Goal: Information Seeking & Learning: Understand process/instructions

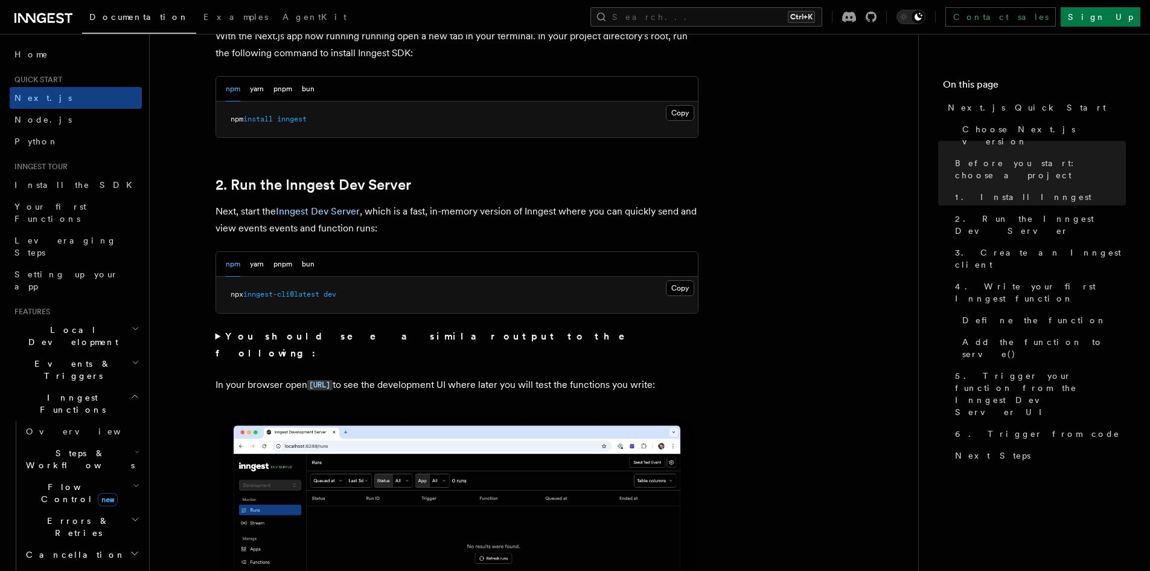
scroll to position [845, 0]
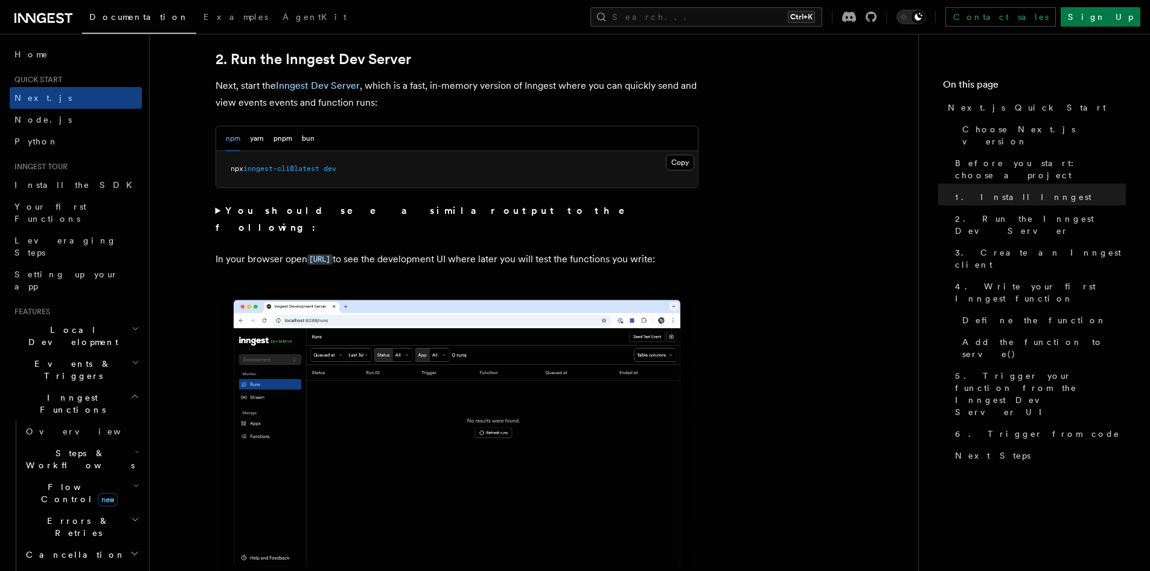
click at [303, 172] on span "inngest-cli@latest" at bounding box center [281, 168] width 76 height 8
copy div "npx inngest-cli@latest dev"
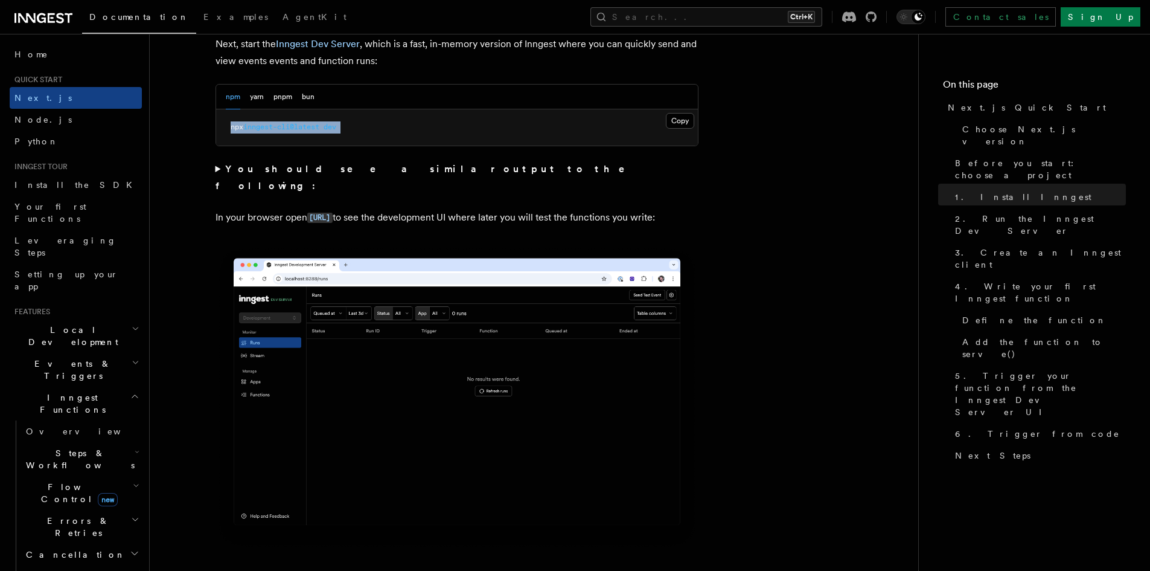
scroll to position [906, 0]
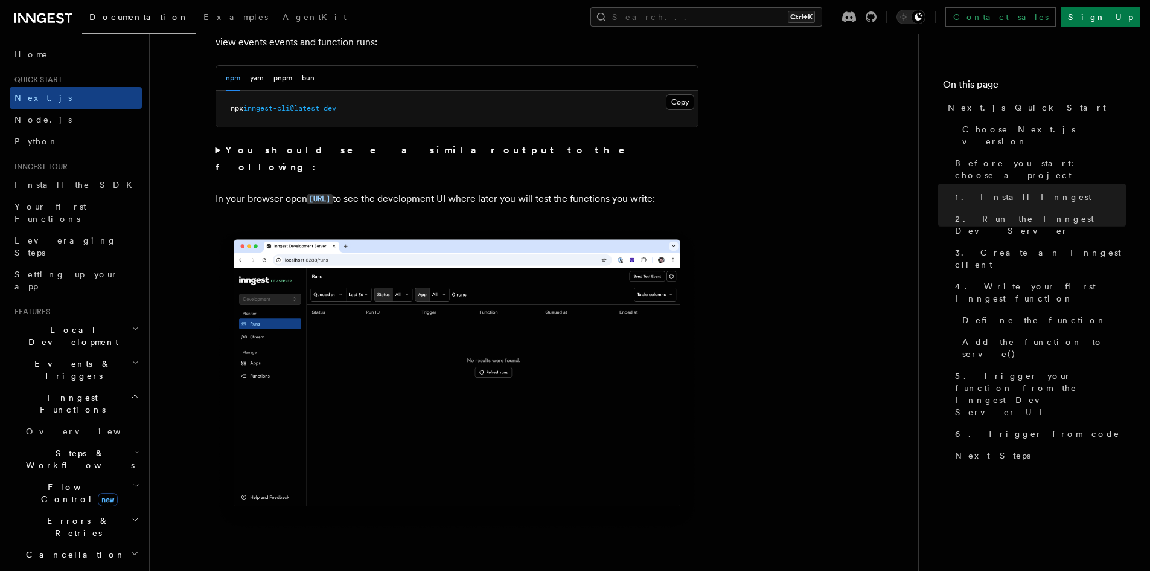
click at [280, 152] on strong "You should see a similar output to the following:" at bounding box center [429, 158] width 427 height 28
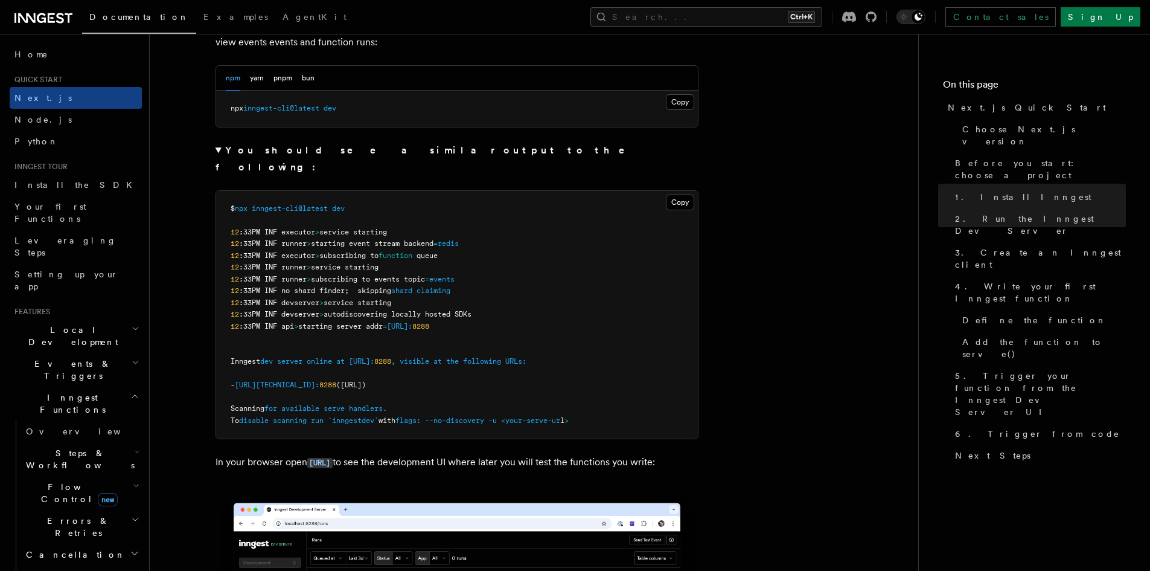
click at [280, 152] on strong "You should see a similar output to the following:" at bounding box center [429, 158] width 427 height 28
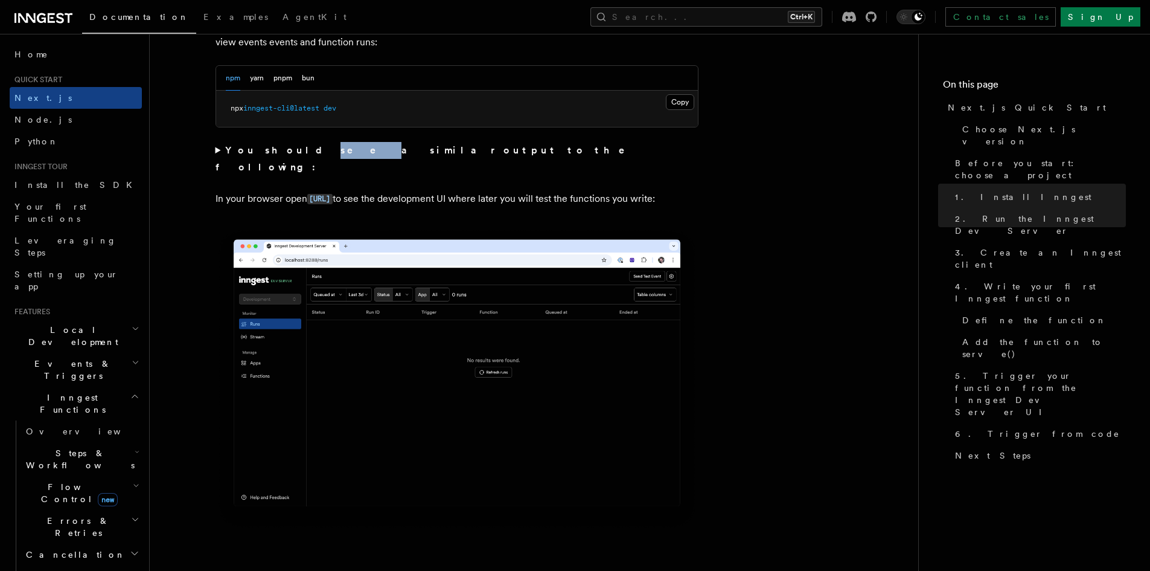
click at [280, 152] on strong "You should see a similar output to the following:" at bounding box center [429, 158] width 427 height 28
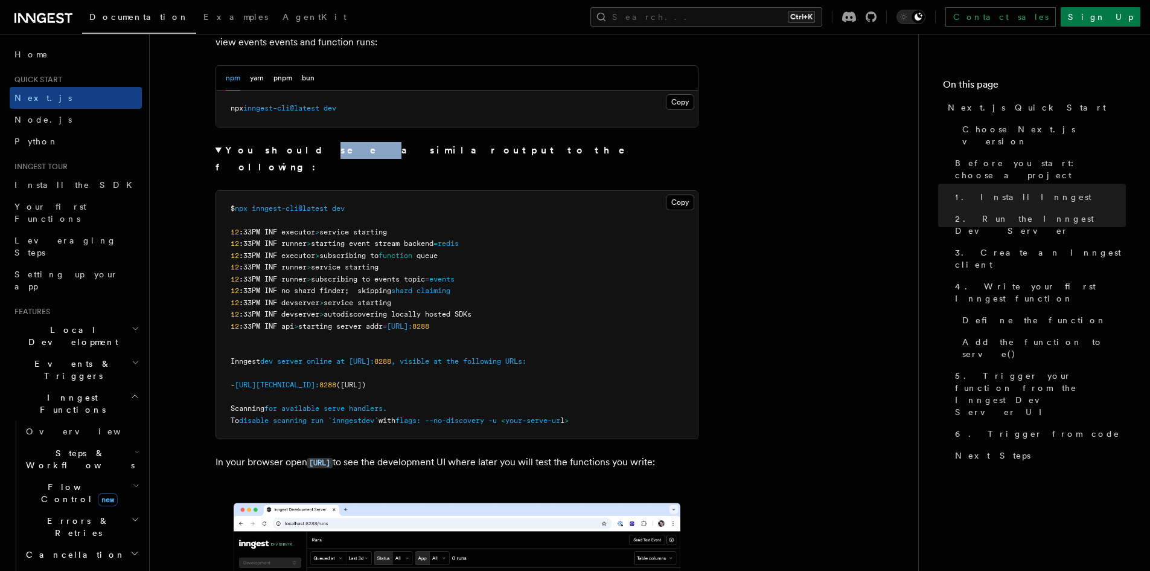
click at [280, 152] on strong "You should see a similar output to the following:" at bounding box center [429, 158] width 427 height 28
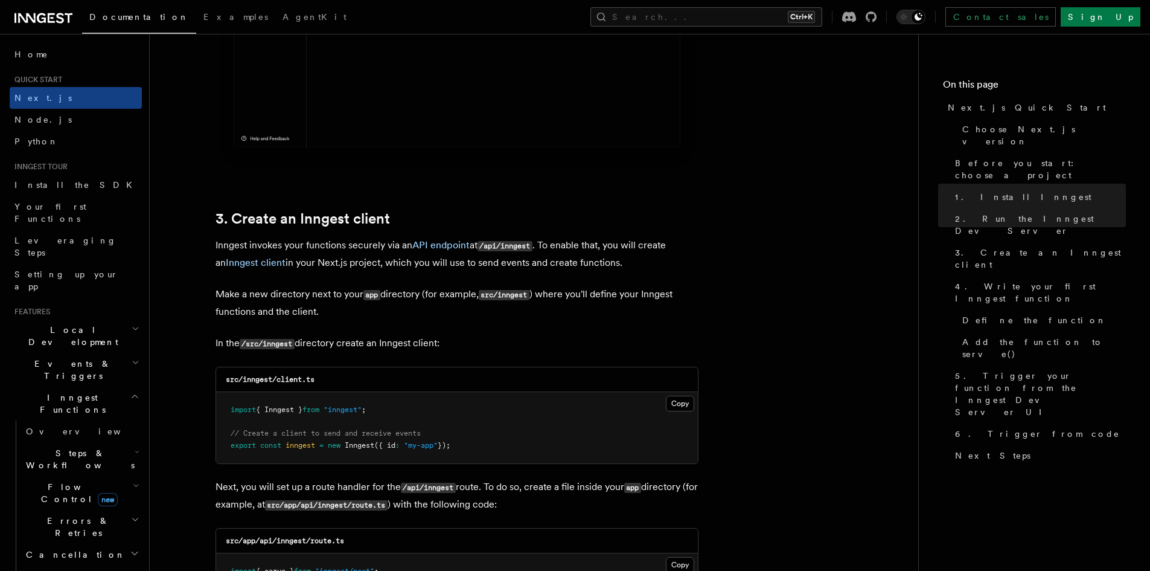
scroll to position [1329, 0]
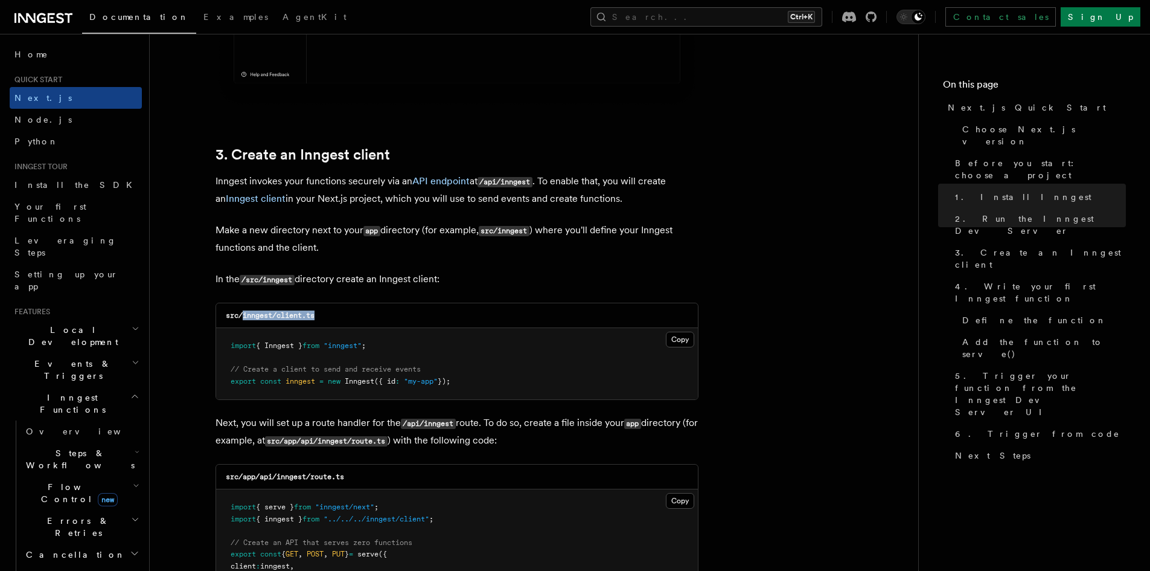
drag, startPoint x: 331, startPoint y: 312, endPoint x: 243, endPoint y: 320, distance: 88.5
click at [243, 320] on div "src/inngest/client.ts" at bounding box center [457, 315] width 482 height 25
copy code "inngest/client.ts"
click at [359, 375] on pre "import { Inngest } from "inngest" ; // Create a client to send and receive even…" at bounding box center [457, 363] width 482 height 71
drag, startPoint x: 419, startPoint y: 388, endPoint x: 178, endPoint y: 334, distance: 247.5
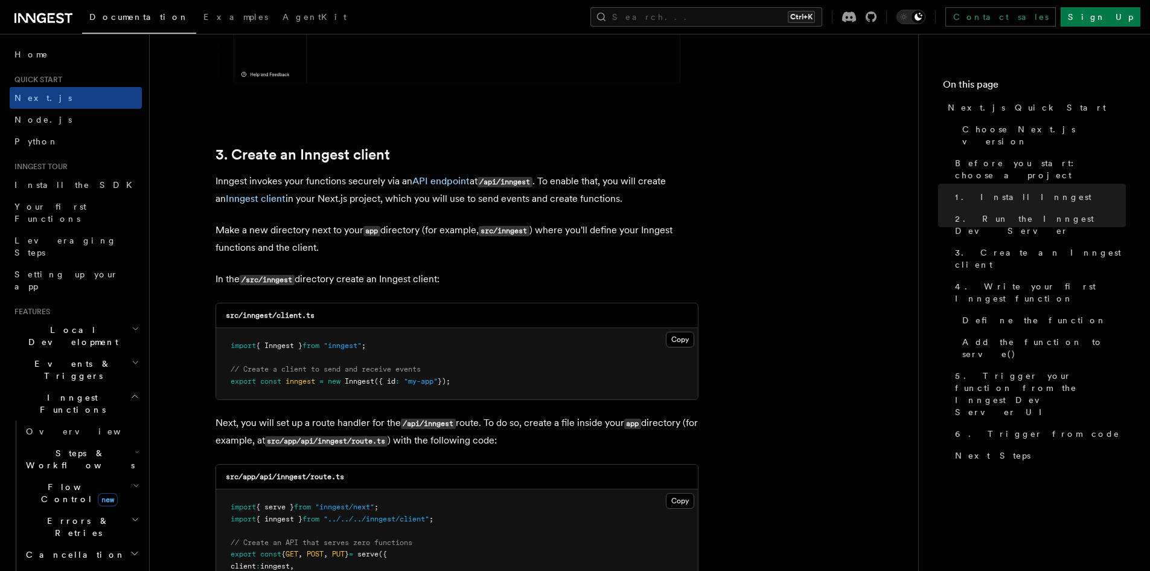
copy code "import { Inngest } from "inngest" ; // Create a client to send and receive even…"
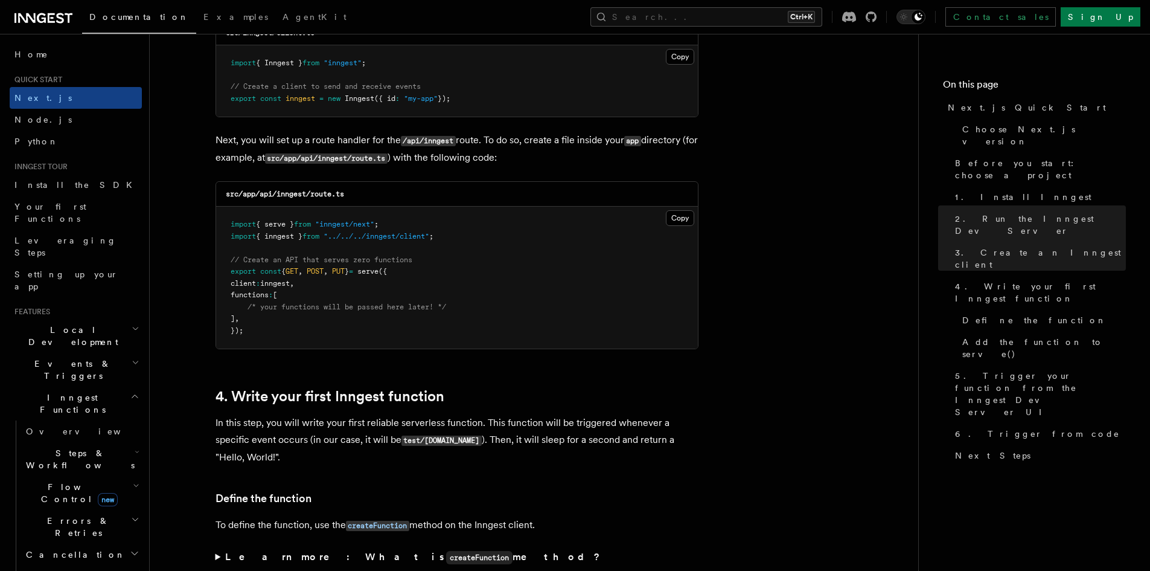
scroll to position [1631, 0]
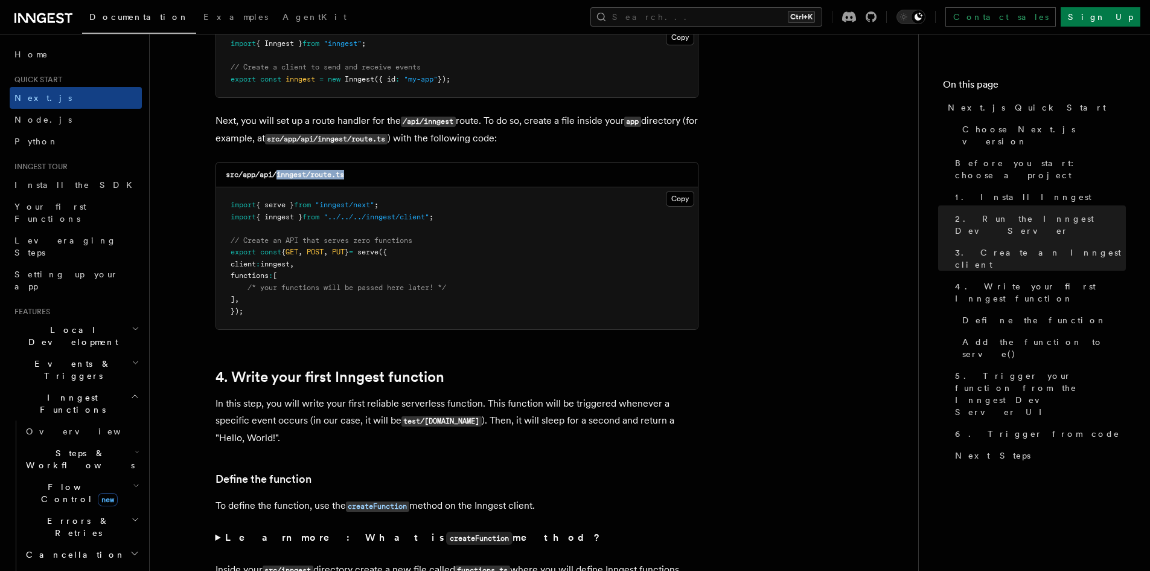
drag, startPoint x: 361, startPoint y: 171, endPoint x: 277, endPoint y: 177, distance: 83.6
click at [277, 177] on div "src/app/api/inngest/route.ts" at bounding box center [457, 174] width 482 height 25
copy code "inngest/route.ts"
click at [360, 309] on pre "import { serve } from "inngest/next" ; import { inngest } from "../../../innges…" at bounding box center [457, 258] width 482 height 142
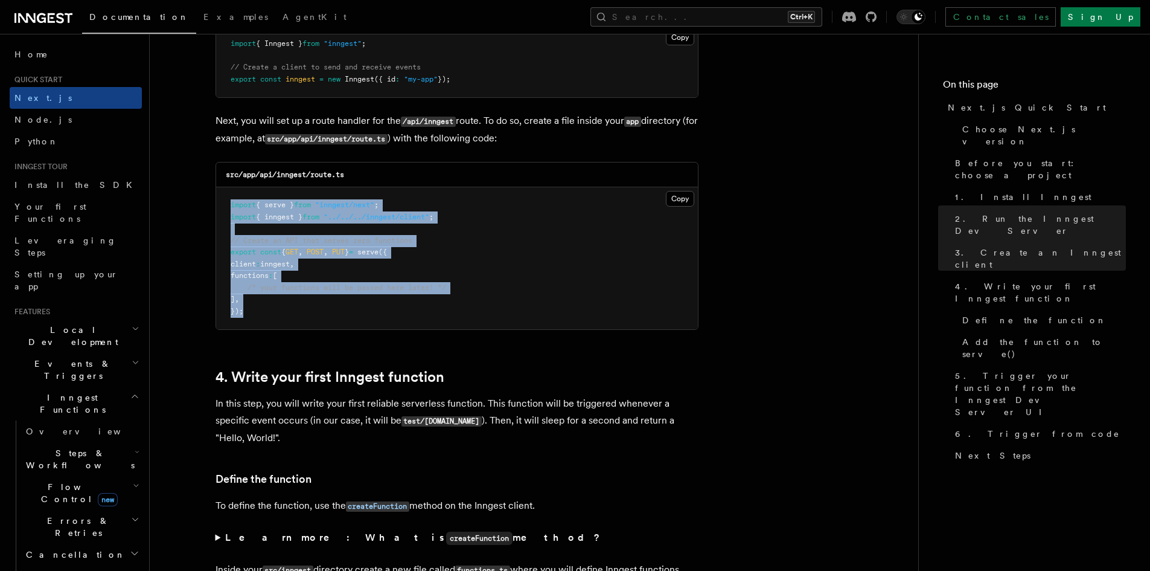
drag, startPoint x: 270, startPoint y: 326, endPoint x: 221, endPoint y: 210, distance: 126.4
click at [221, 210] on pre "import { serve } from "inngest/next" ; import { inngest } from "../../../innges…" at bounding box center [457, 258] width 482 height 142
copy code "import { serve } from "inngest/next" ; import { inngest } from "../../../innges…"
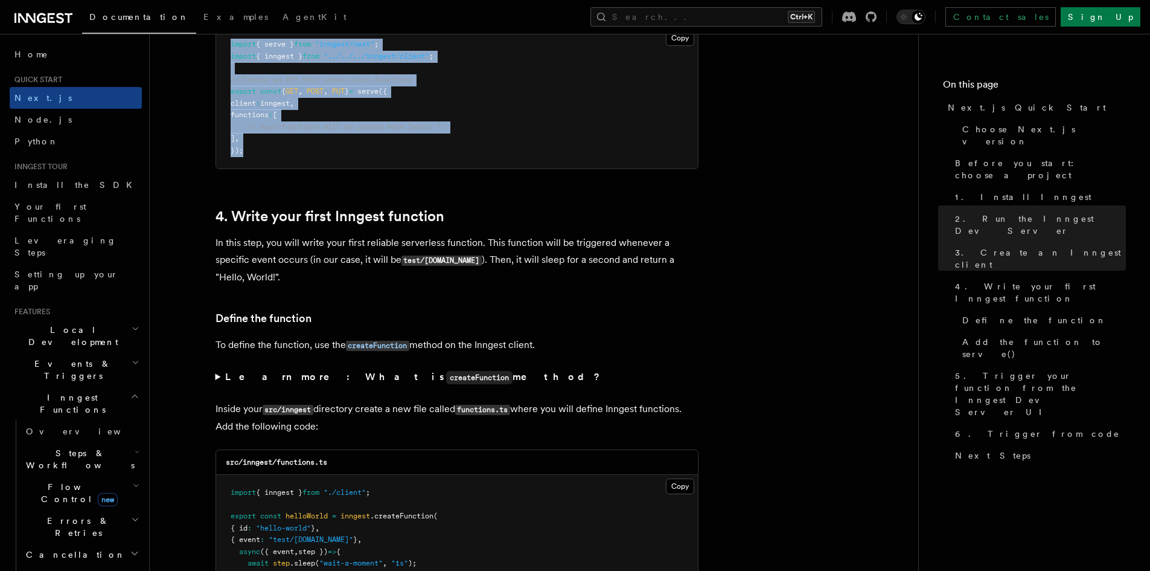
scroll to position [1932, 0]
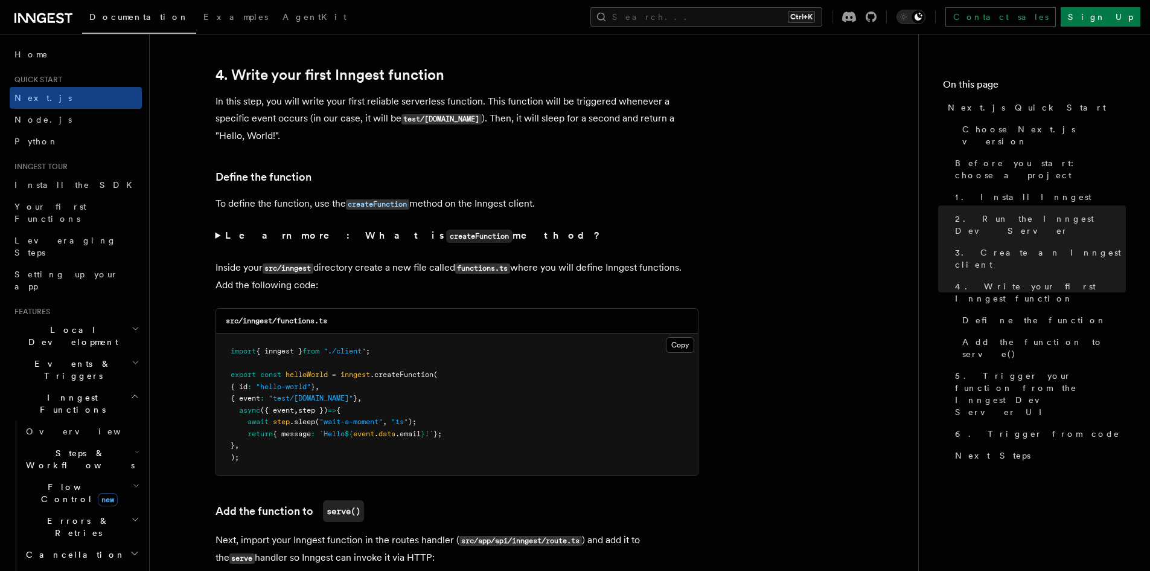
click at [241, 451] on pre "import { inngest } from "./client" ; export const helloWorld = inngest .createF…" at bounding box center [457, 404] width 482 height 142
drag, startPoint x: 341, startPoint y: 321, endPoint x: 277, endPoint y: 325, distance: 63.5
click at [277, 325] on div "src/inngest/functions.ts" at bounding box center [457, 321] width 482 height 25
copy code "functions.ts"
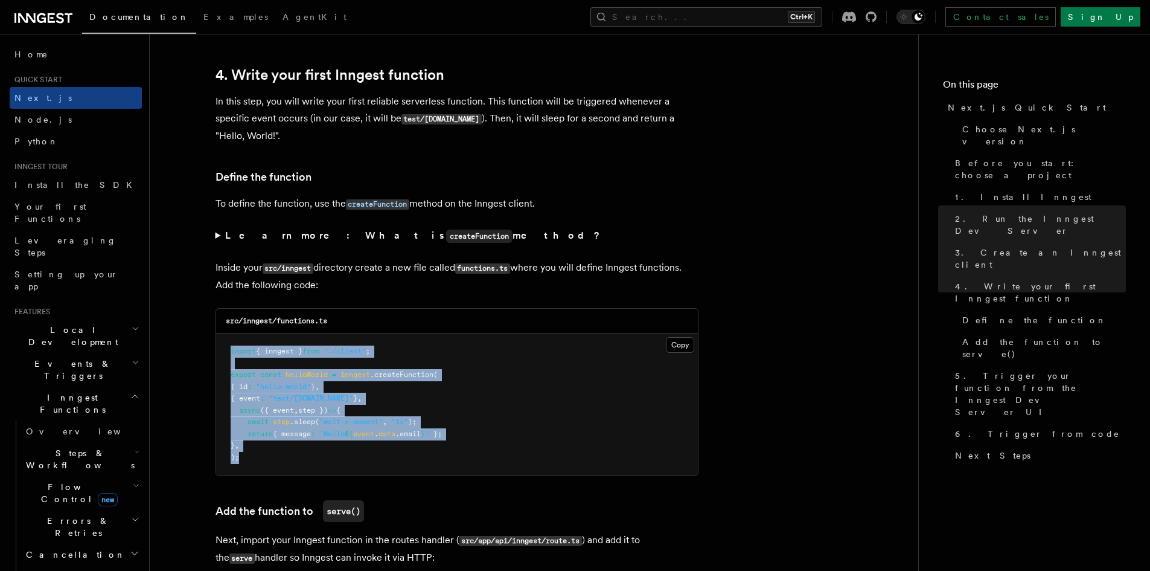
drag, startPoint x: 252, startPoint y: 457, endPoint x: 196, endPoint y: 336, distance: 133.5
copy code "import { inngest } from "./client" ; export const helloWorld = inngest .createF…"
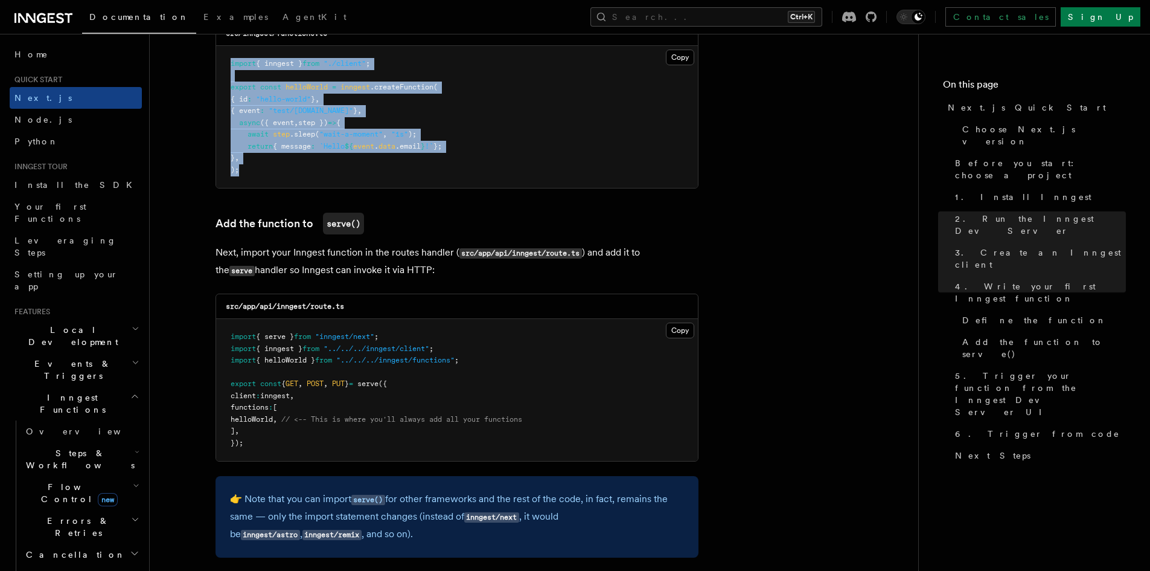
scroll to position [2234, 0]
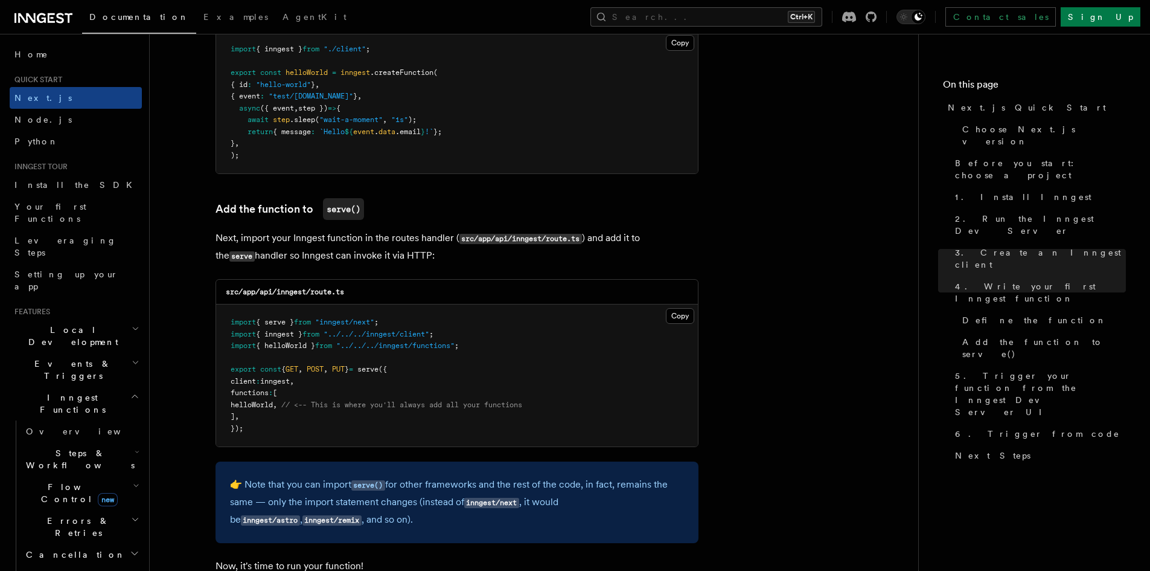
click at [261, 400] on span "helloWorld" at bounding box center [252, 404] width 42 height 8
copy span "helloWorld"
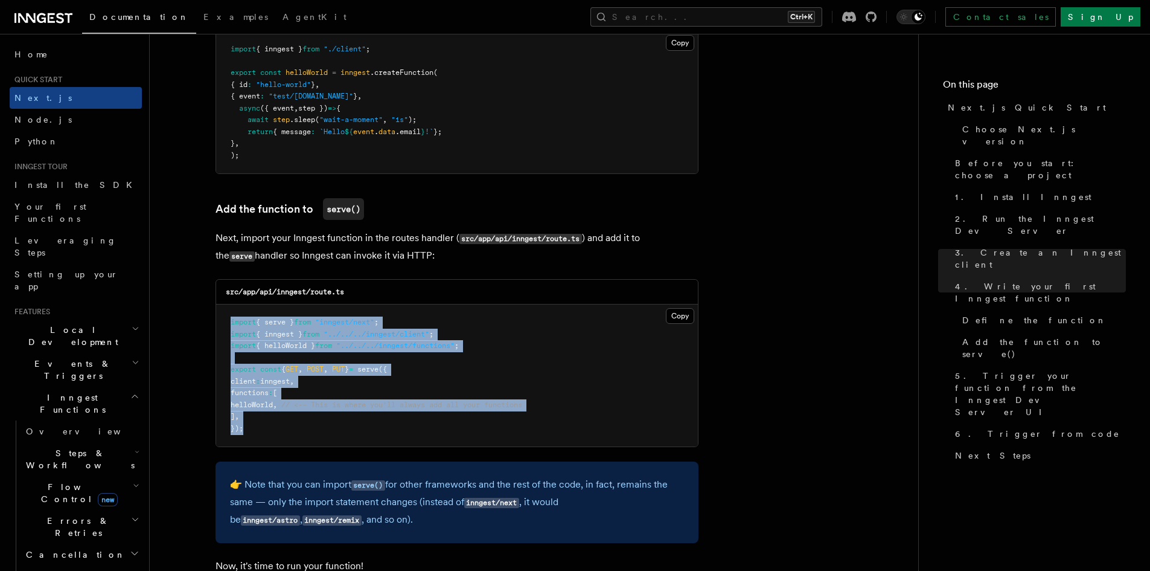
drag, startPoint x: 254, startPoint y: 442, endPoint x: 193, endPoint y: 324, distance: 133.4
copy code "import { serve } from "inngest/next" ; import { inngest } from "../../../innges…"
